Goal: Navigation & Orientation: Go to known website

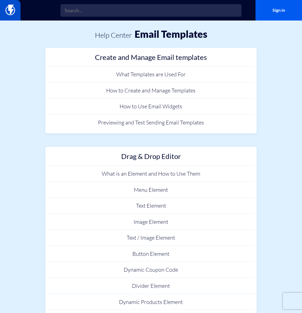
click at [11, 7] on img at bounding box center [10, 10] width 10 height 11
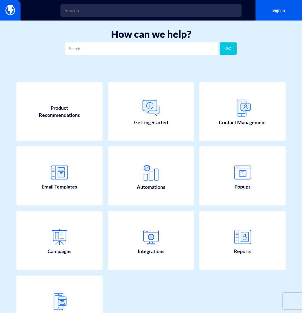
click at [11, 7] on img at bounding box center [10, 10] width 10 height 11
